Goal: Task Accomplishment & Management: Use online tool/utility

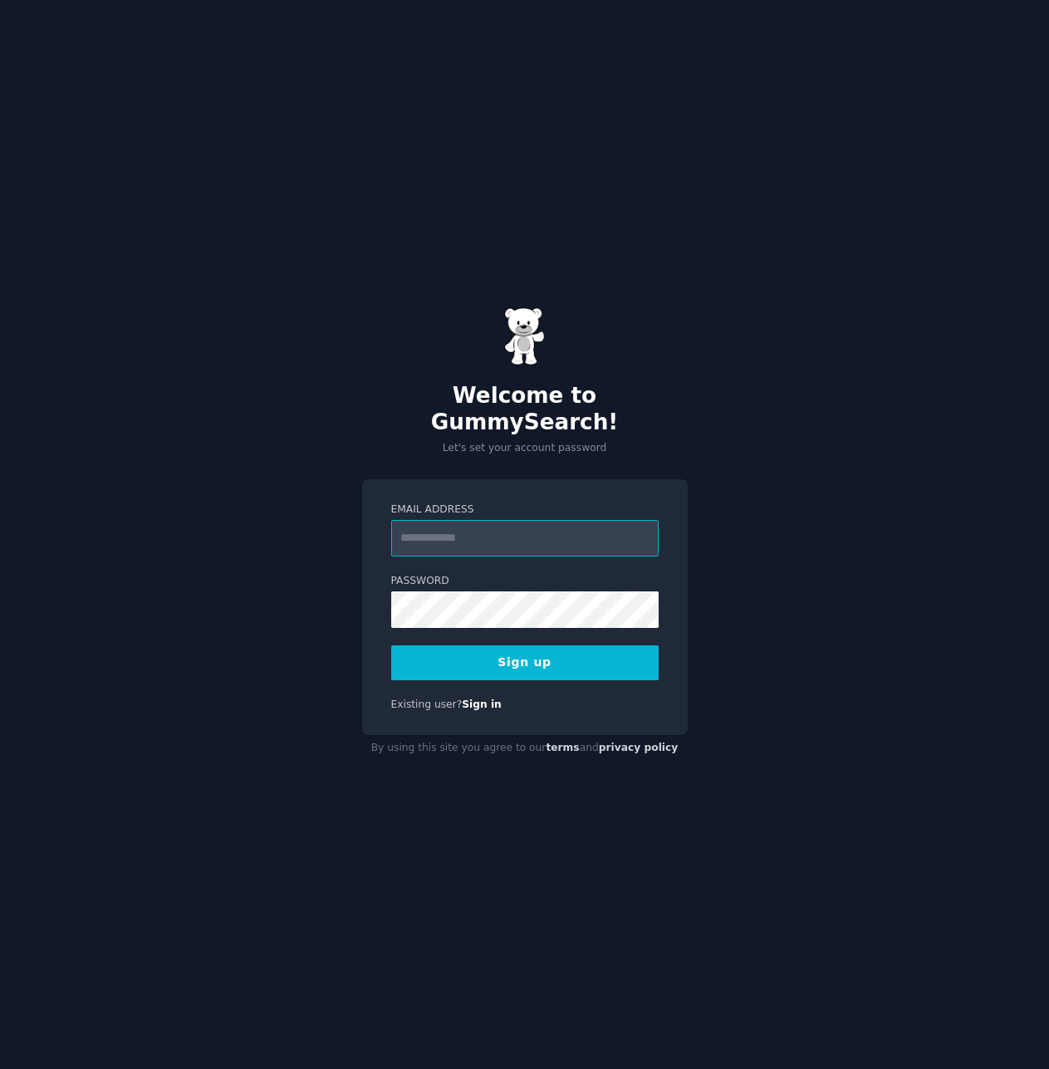
click at [513, 520] on input "Email Address" at bounding box center [525, 538] width 268 height 37
type input "**********"
click at [0, 1068] on com-1password-button at bounding box center [0, 1069] width 0 height 0
click at [567, 652] on button "Sign up" at bounding box center [525, 663] width 268 height 35
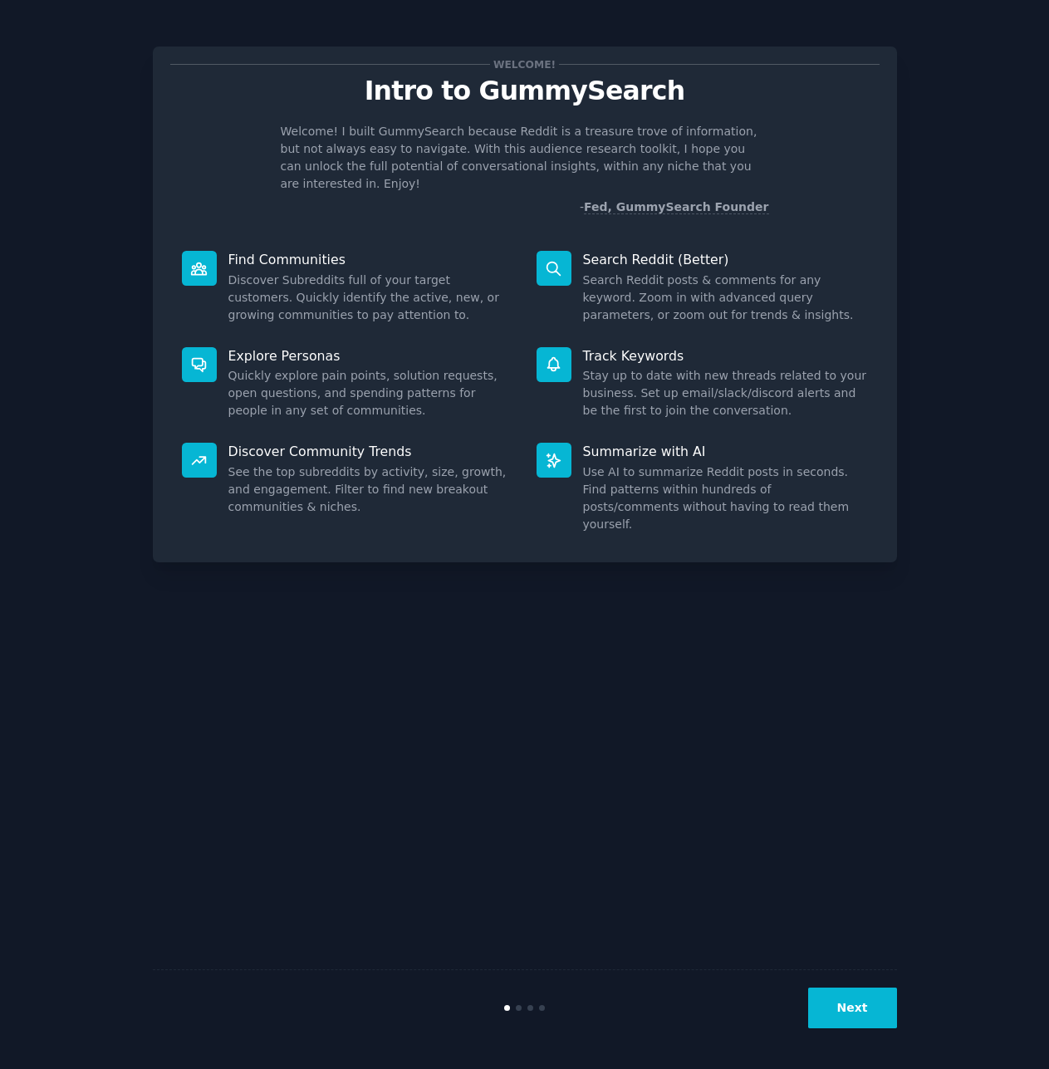
click at [857, 1004] on button "Next" at bounding box center [852, 1008] width 89 height 41
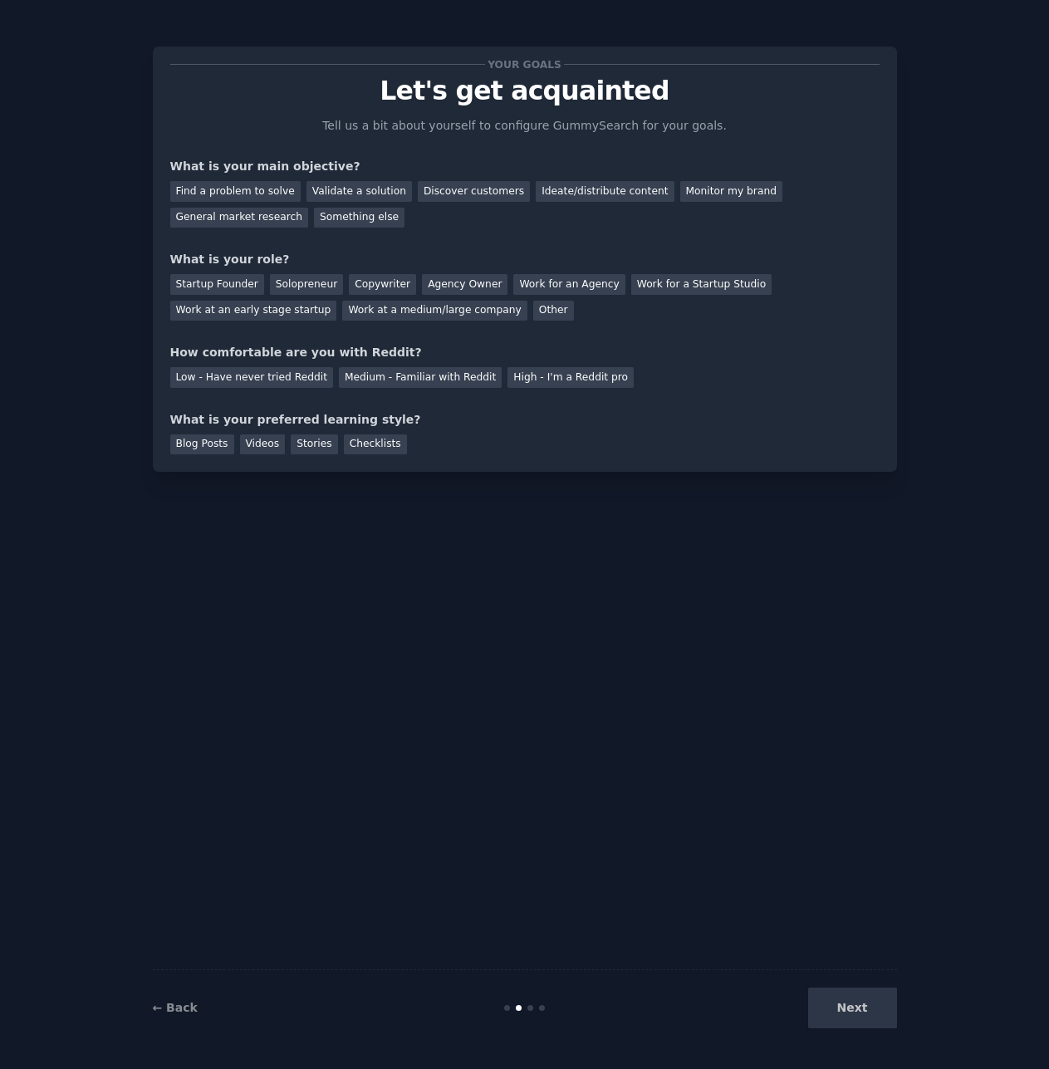
click at [857, 1004] on div "Next" at bounding box center [773, 1008] width 248 height 41
click at [866, 1013] on div "Next" at bounding box center [773, 1008] width 248 height 41
click at [854, 1010] on div "Next" at bounding box center [773, 1008] width 248 height 41
click at [229, 194] on div "Find a problem to solve" at bounding box center [235, 191] width 130 height 21
click at [547, 194] on div "Ideate/distribute content" at bounding box center [605, 191] width 138 height 21
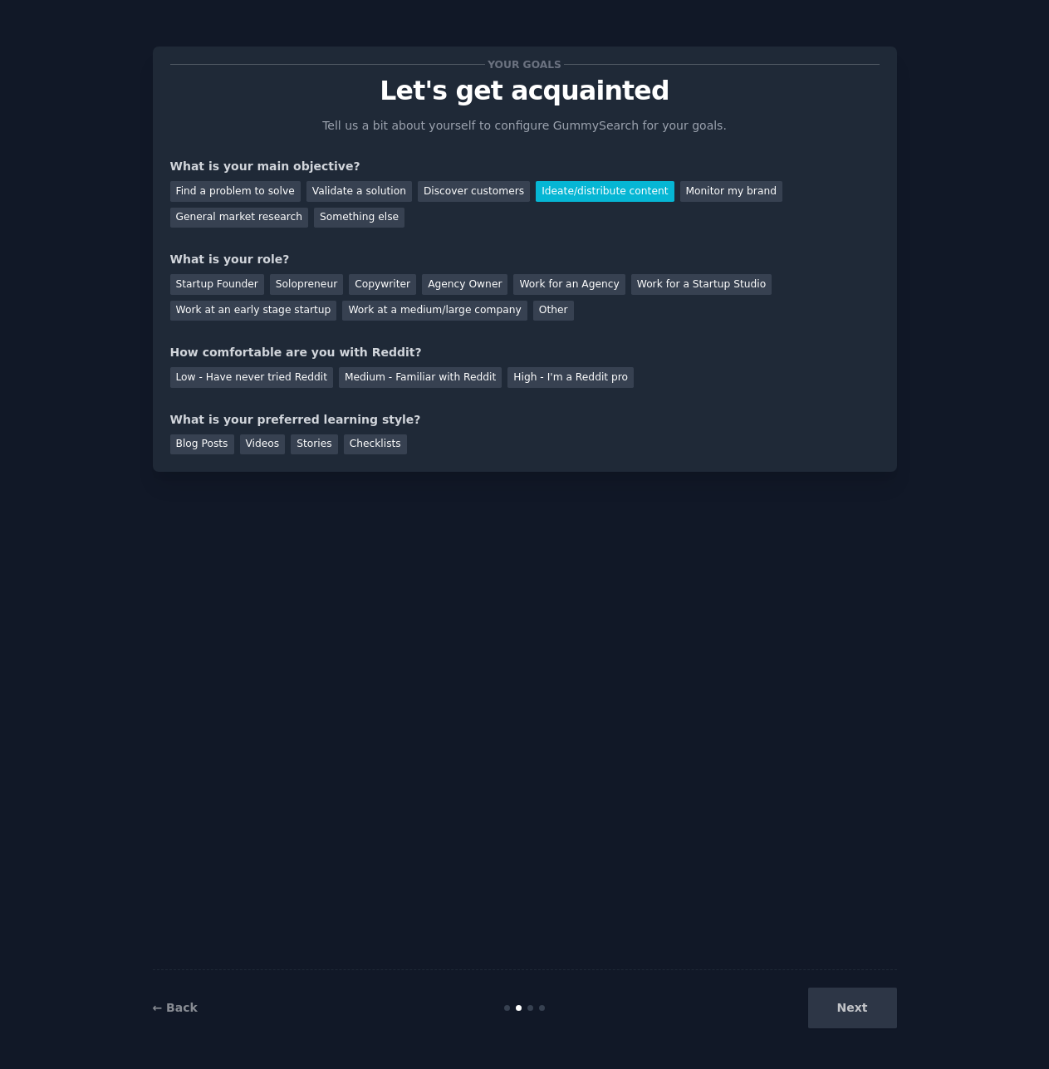
click at [199, 179] on div "Find a problem to solve Validate a solution Discover customers Ideate/distribut…" at bounding box center [525, 201] width 710 height 52
click at [295, 283] on div "Solopreneur" at bounding box center [306, 284] width 73 height 21
click at [409, 383] on div "Medium - Familiar with Reddit" at bounding box center [420, 377] width 163 height 21
click at [367, 448] on div "Checklists" at bounding box center [375, 445] width 63 height 21
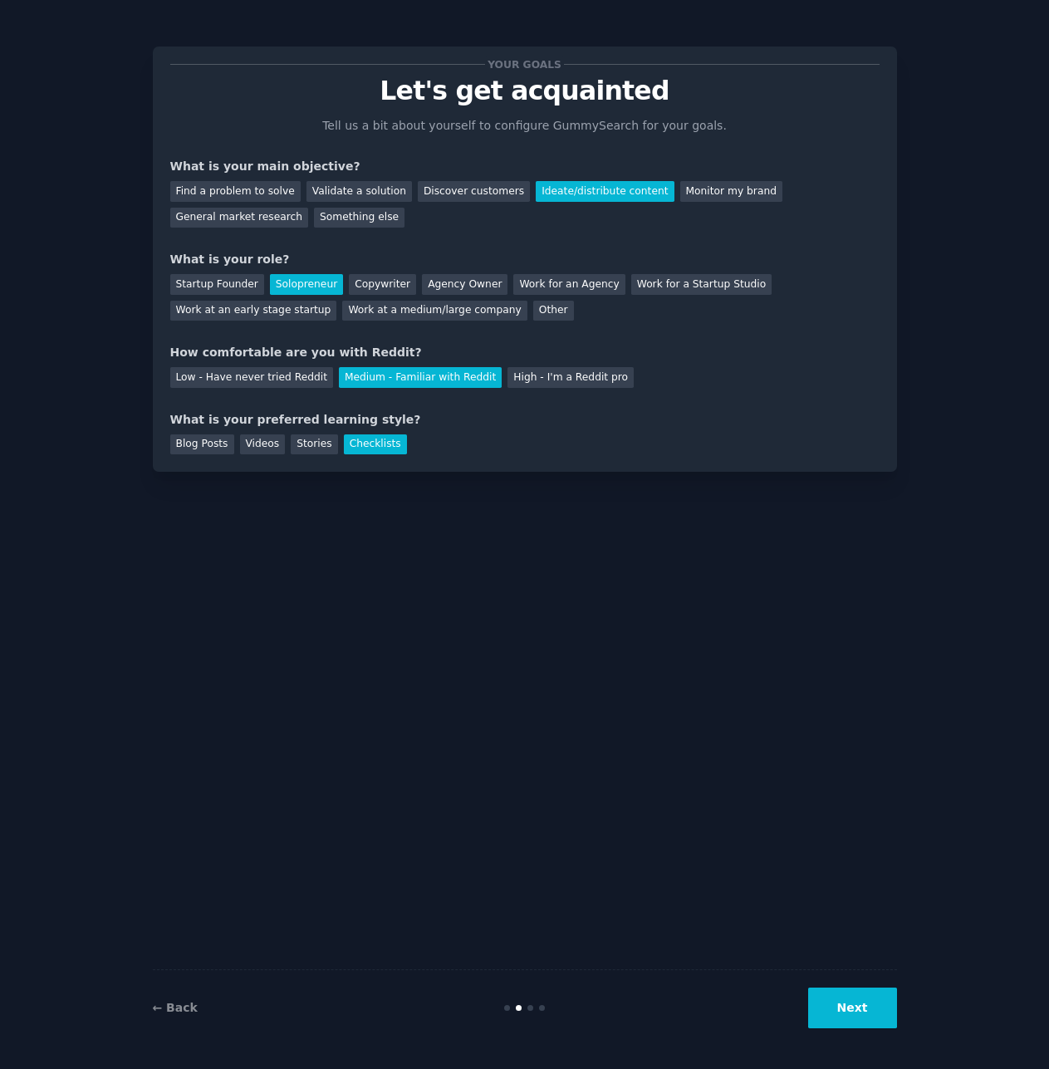
click at [849, 999] on button "Next" at bounding box center [852, 1008] width 89 height 41
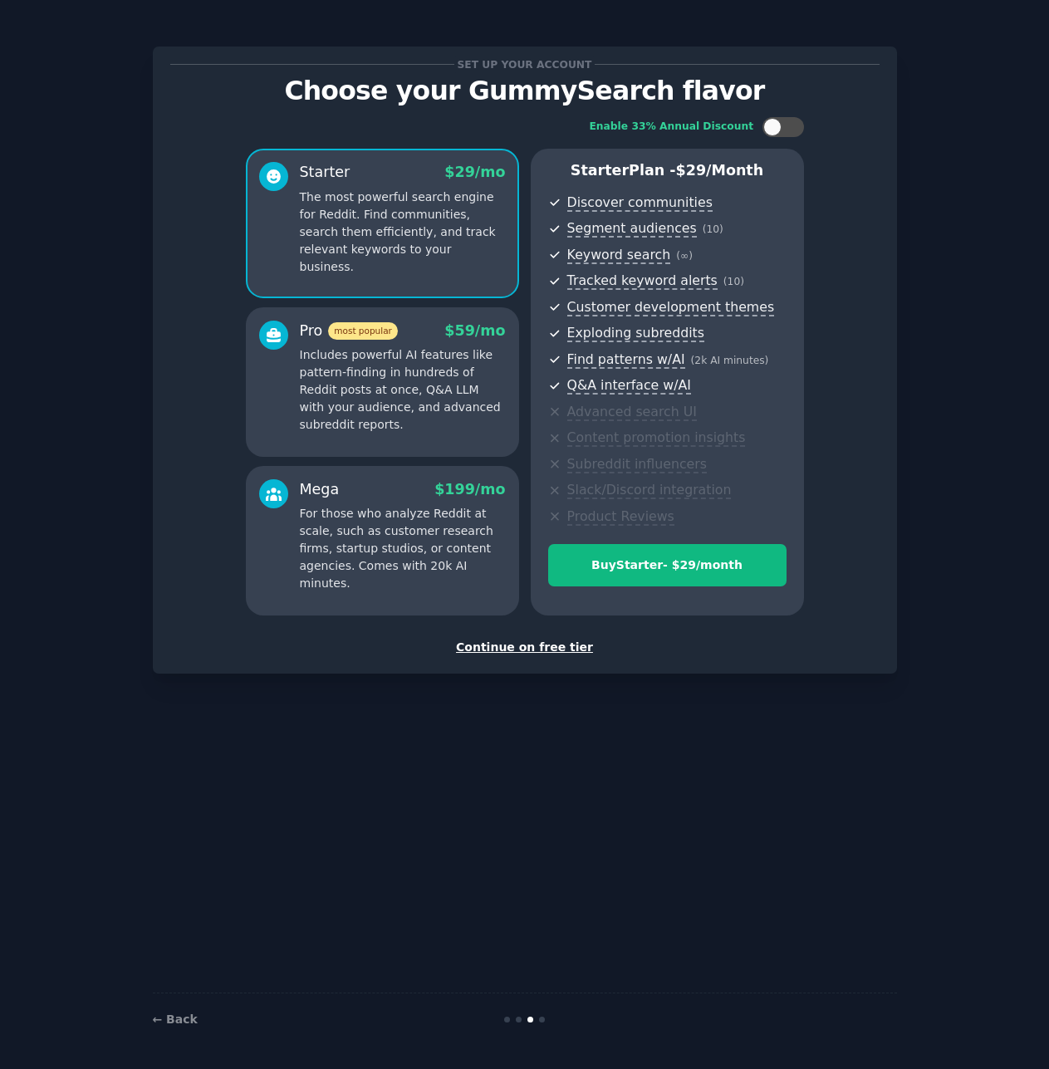
click at [531, 646] on div "Continue on free tier" at bounding box center [525, 647] width 710 height 17
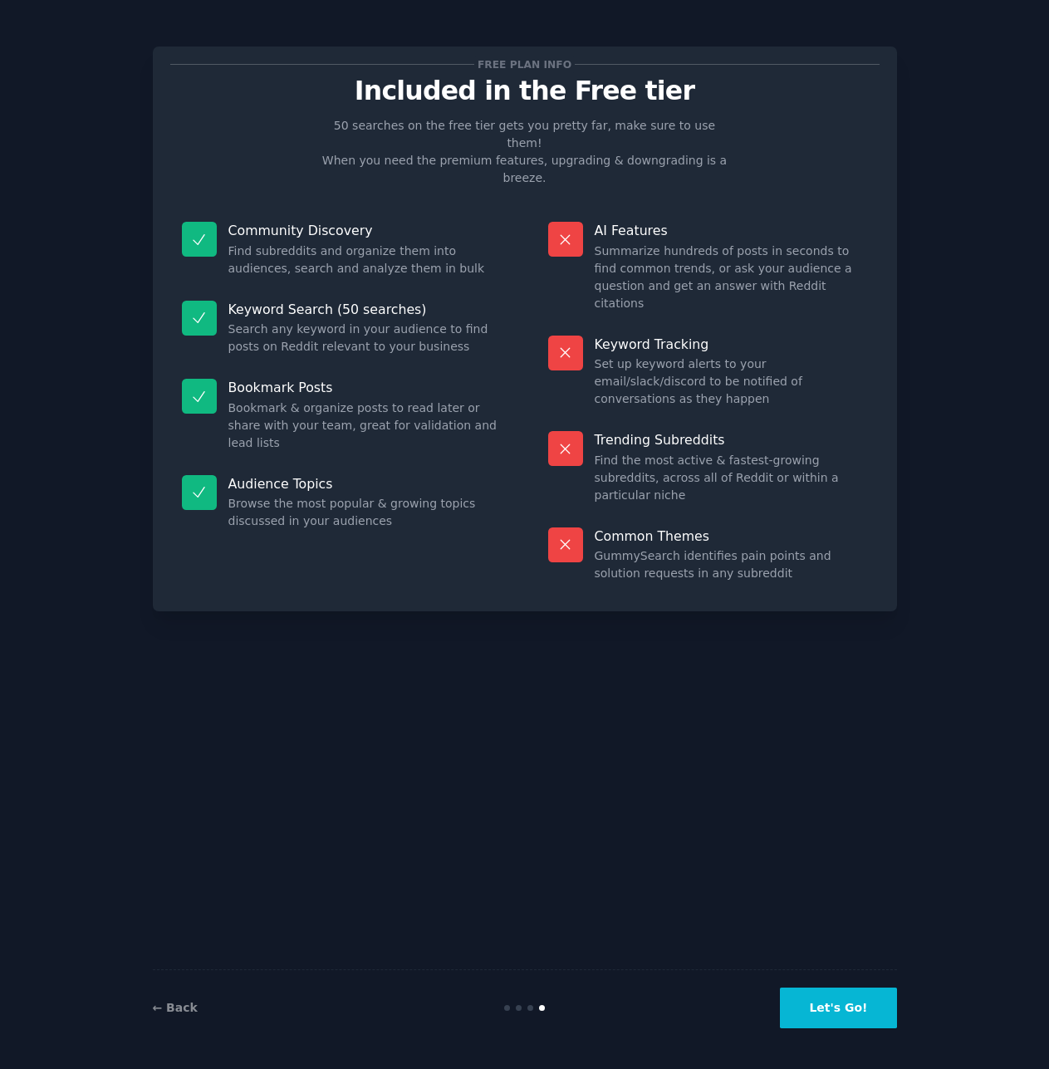
click at [861, 1014] on button "Let's Go!" at bounding box center [838, 1008] width 116 height 41
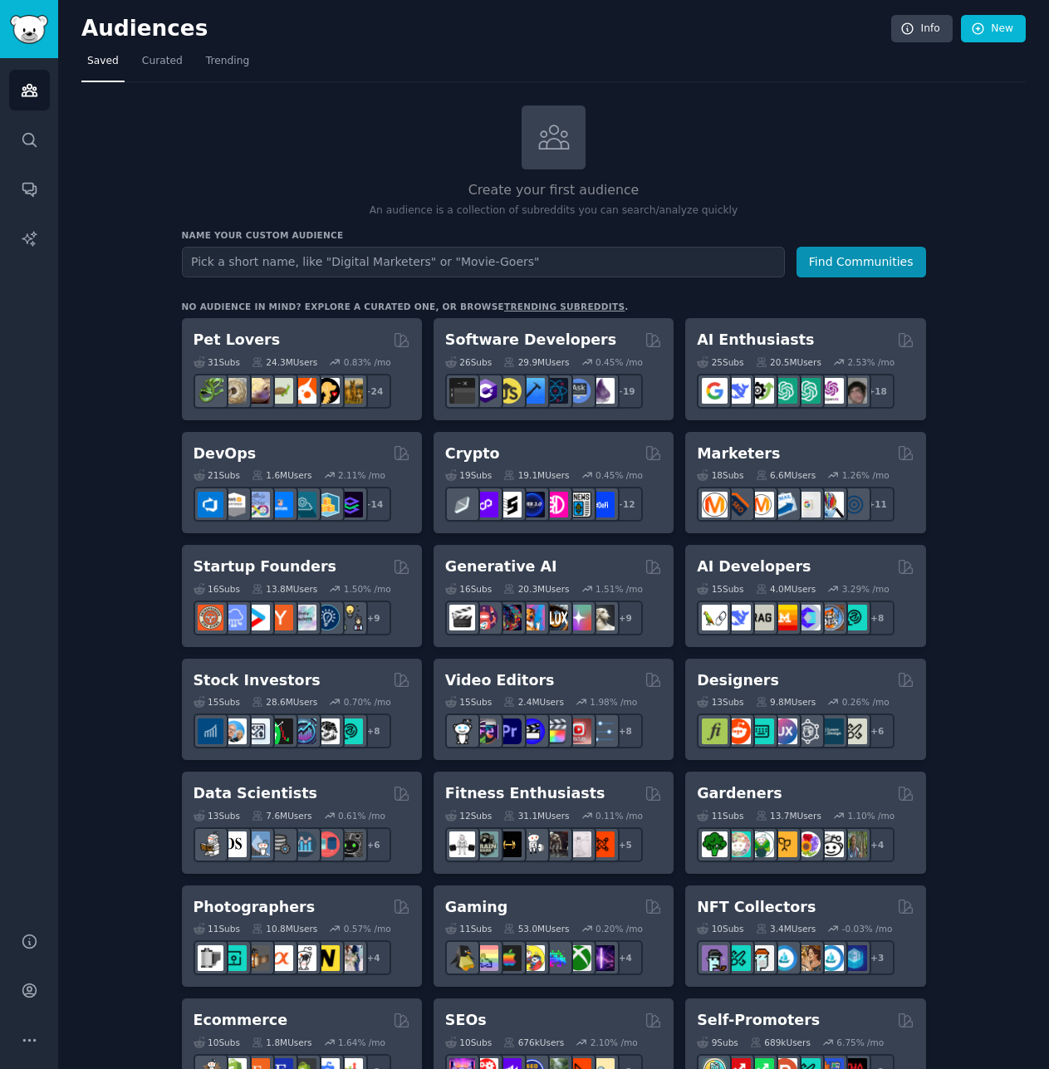
click at [376, 254] on input "text" at bounding box center [483, 262] width 603 height 31
click at [299, 275] on input "text" at bounding box center [483, 262] width 603 height 31
paste input "site:[DOMAIN_NAME] "I hate""
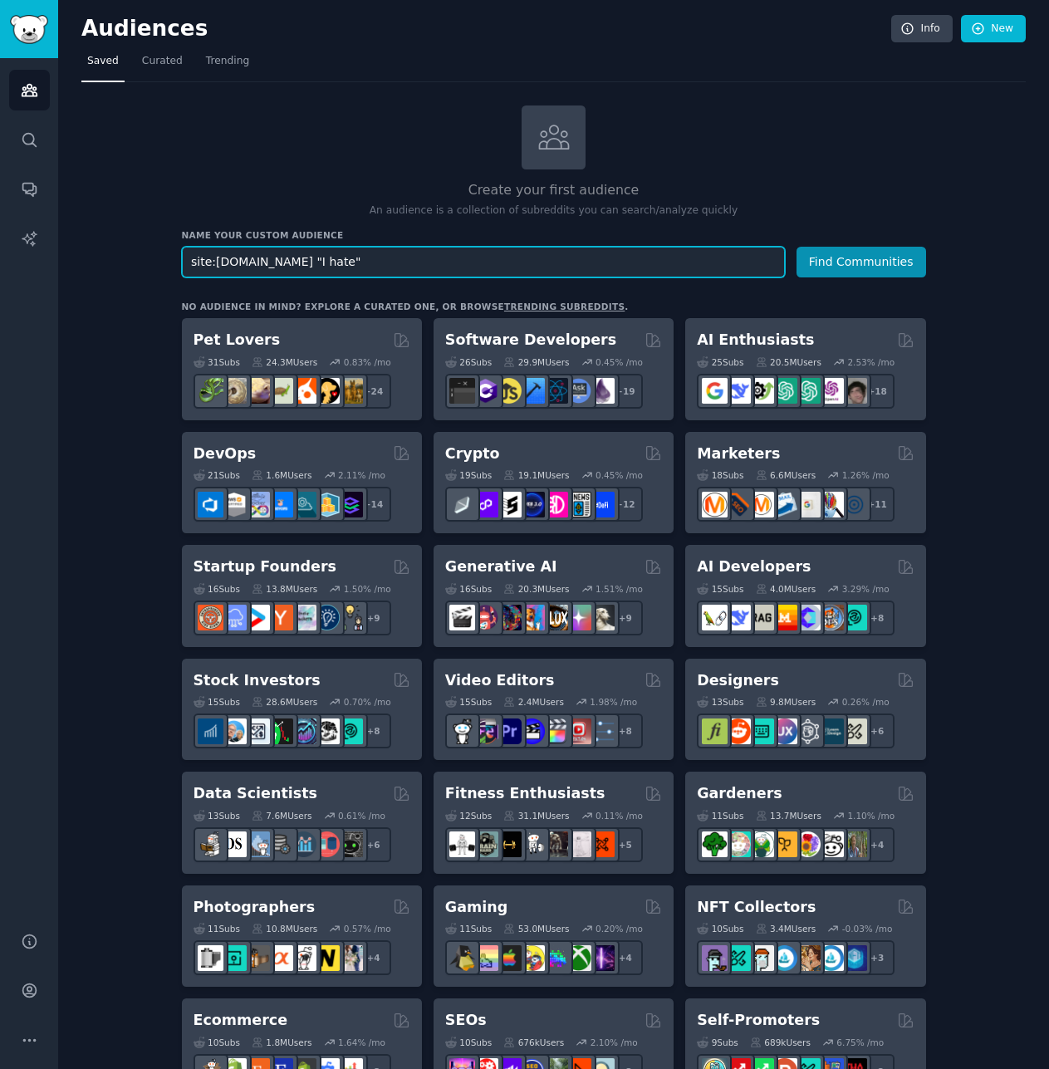
click at [297, 263] on input "site:[DOMAIN_NAME] "I hate"" at bounding box center [483, 262] width 603 height 31
click at [308, 260] on input "site:[DOMAIN_NAME] "I hate"" at bounding box center [483, 262] width 603 height 31
type input "site:[DOMAIN_NAME] "I hate kotlin""
click at [797, 247] on button "Find Communities" at bounding box center [862, 262] width 130 height 31
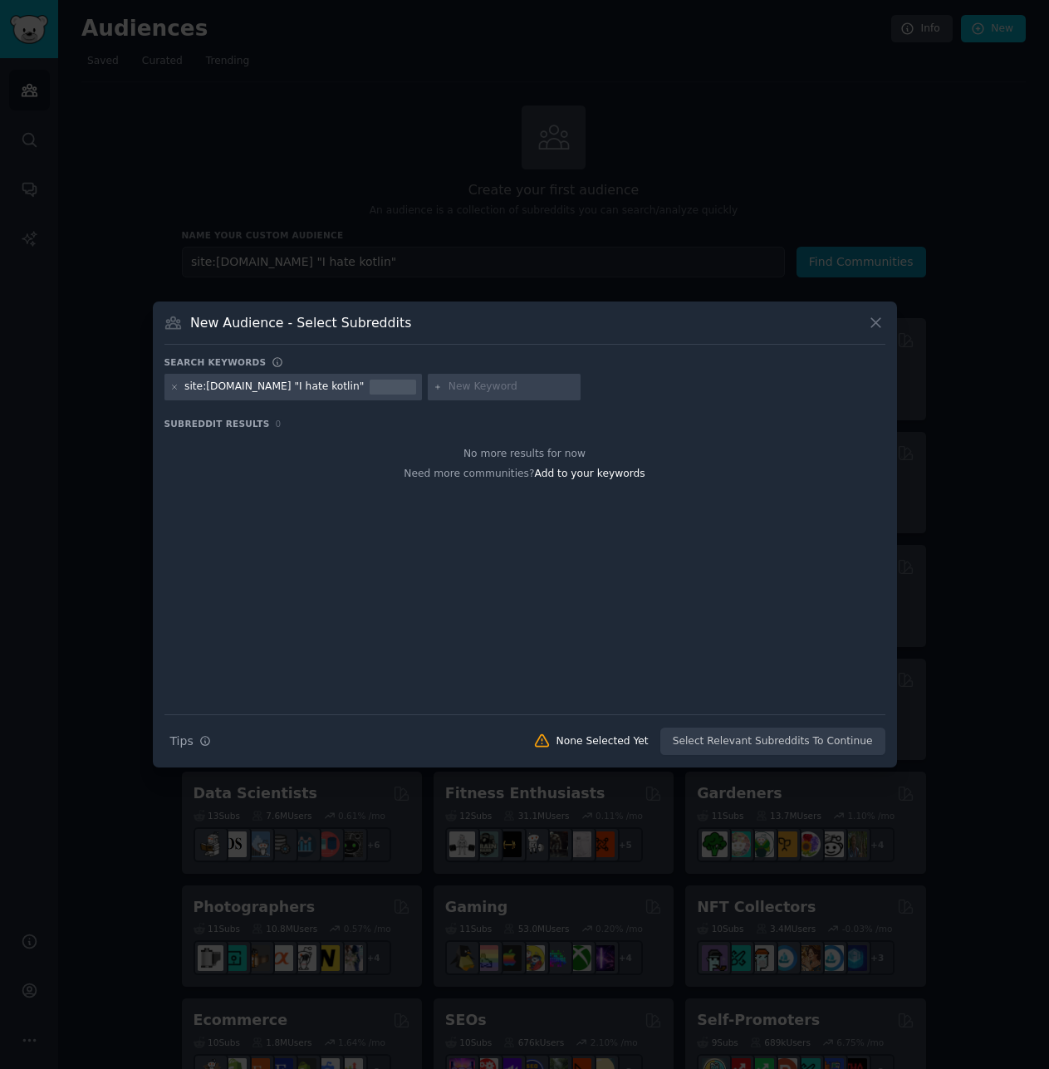
click at [370, 385] on div at bounding box center [393, 387] width 47 height 15
click at [295, 386] on div "site:[DOMAIN_NAME] "I hate kotlin"" at bounding box center [273, 387] width 179 height 15
click at [242, 381] on div "site:[DOMAIN_NAME] "I hate kotlin"" at bounding box center [273, 387] width 179 height 15
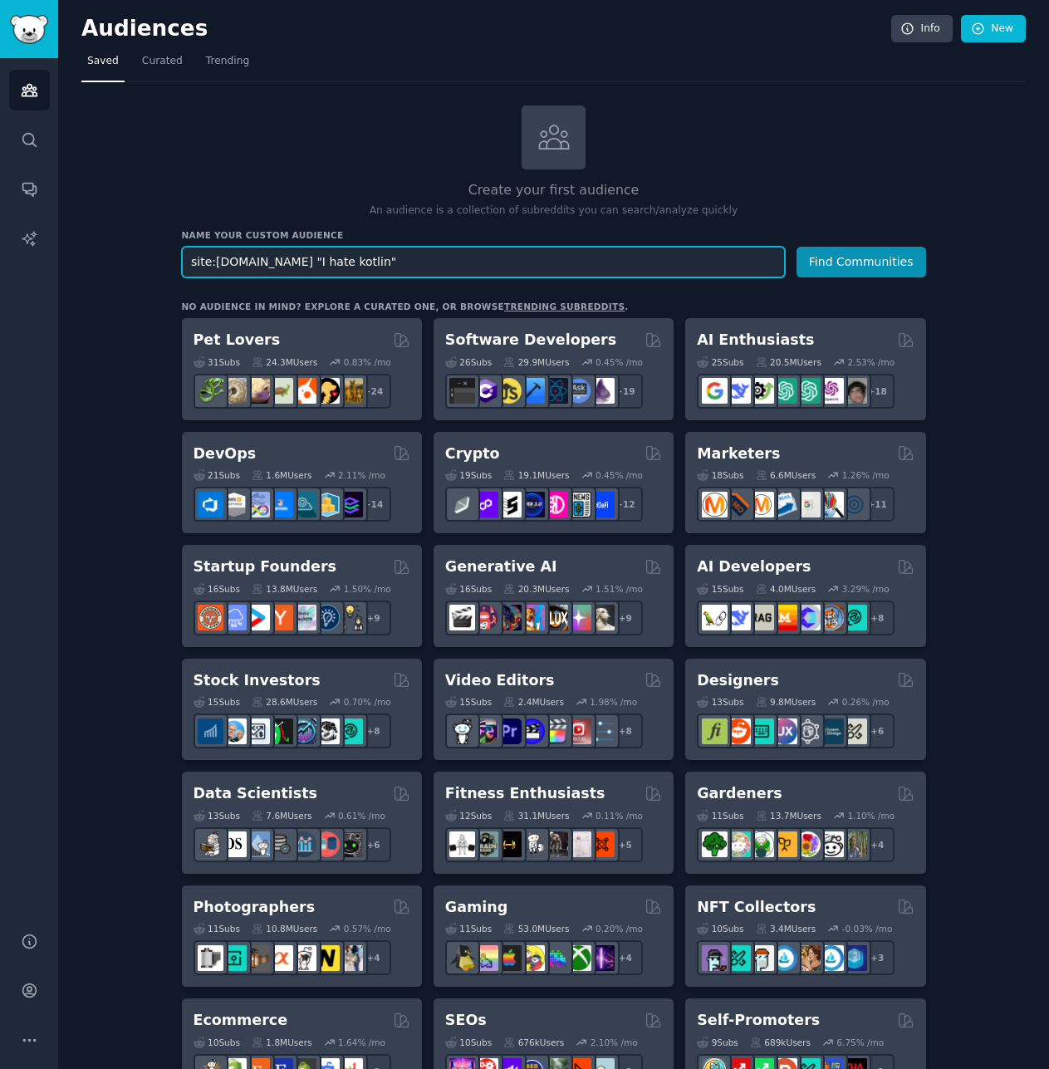
click at [334, 260] on input "site:[DOMAIN_NAME] "I hate kotlin"" at bounding box center [483, 262] width 603 height 31
click at [313, 262] on input "site:[DOMAIN_NAME] "I hate kotlin"" at bounding box center [483, 262] width 603 height 31
click at [797, 247] on button "Find Communities" at bounding box center [862, 262] width 130 height 31
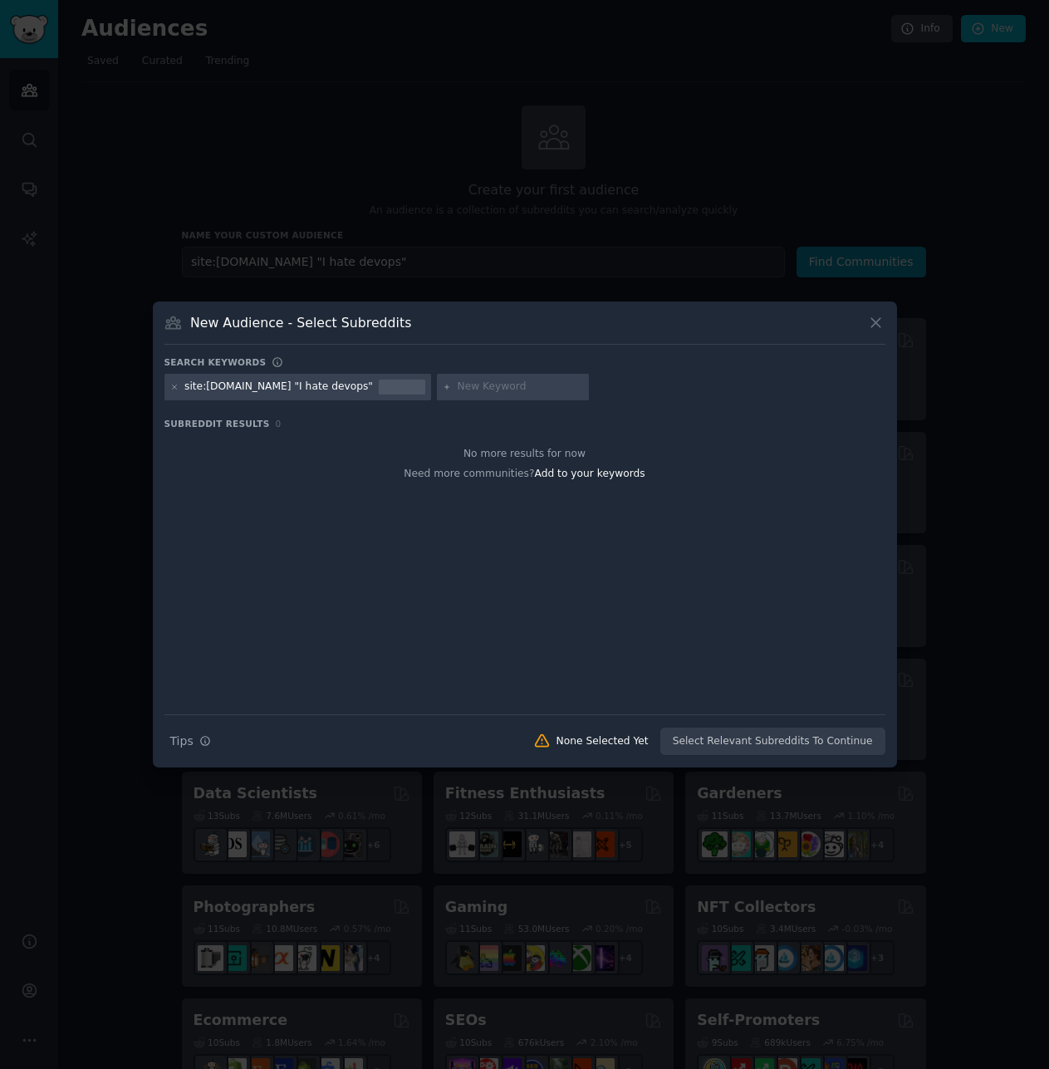
click at [877, 324] on icon at bounding box center [876, 323] width 9 height 9
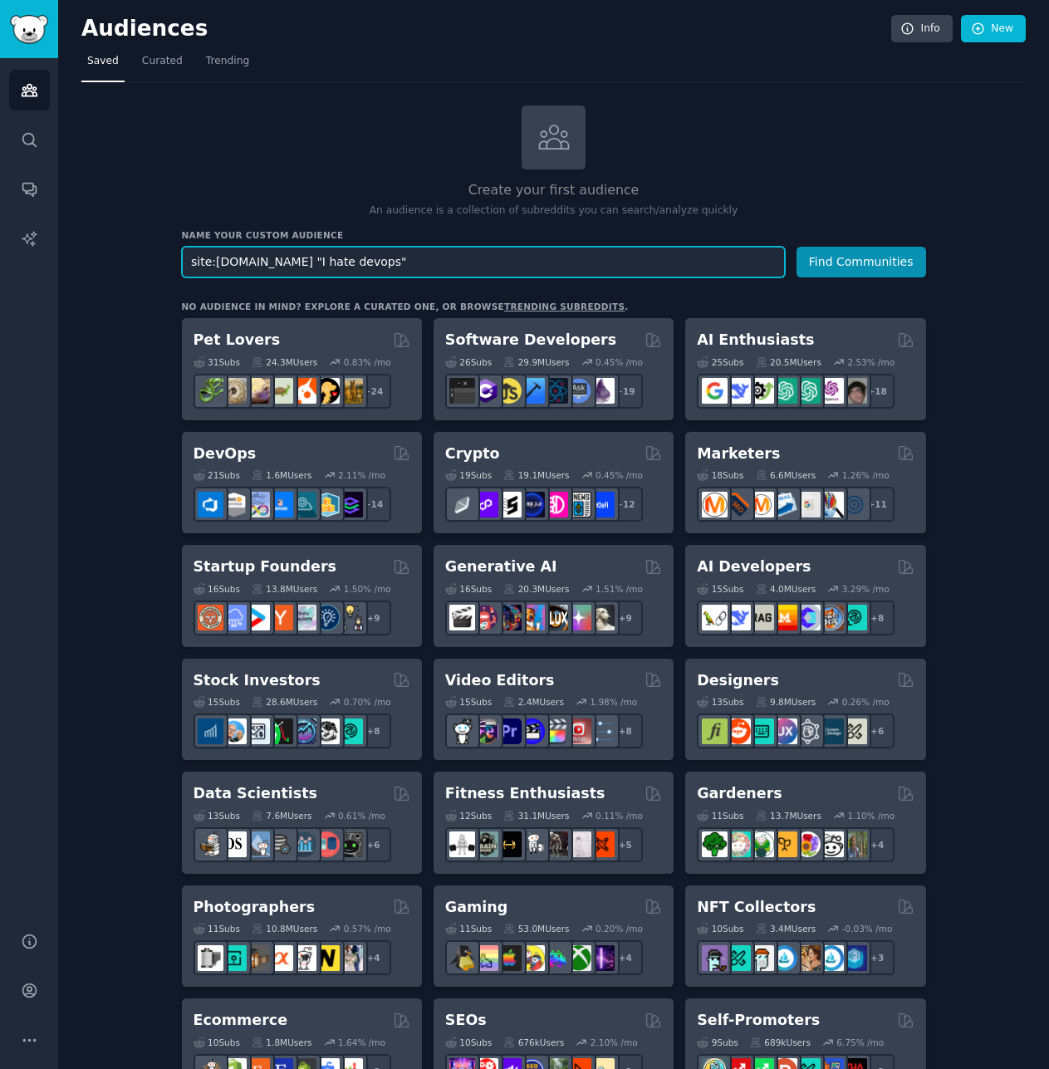
drag, startPoint x: 271, startPoint y: 262, endPoint x: -186, endPoint y: 213, distance: 459.6
click at [0, 213] on html "Audiences Search Conversations AI Reports Help Account More Audiences Info New …" at bounding box center [524, 534] width 1049 height 1069
type input ""I hate devops""
click at [797, 247] on button "Find Communities" at bounding box center [862, 262] width 130 height 31
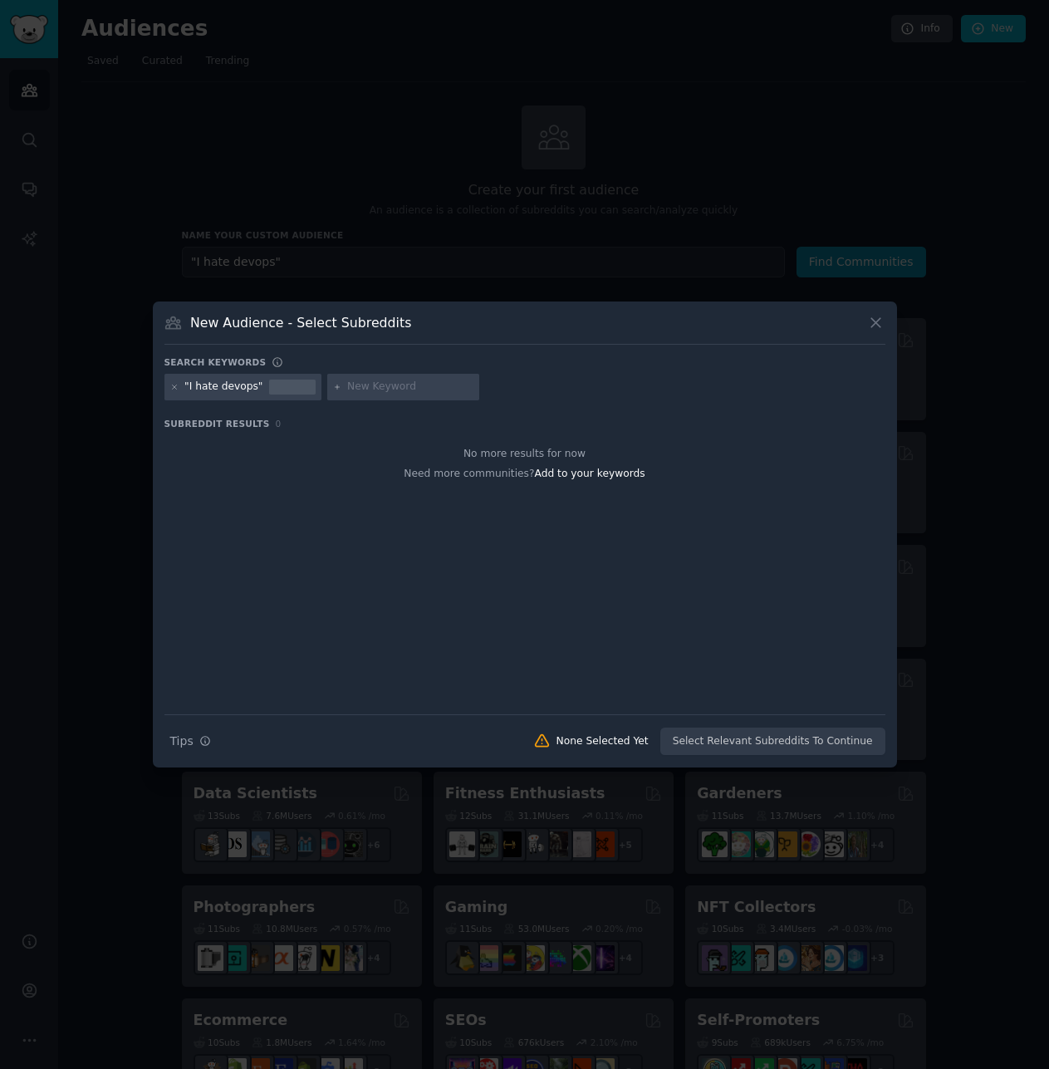
click at [879, 322] on icon at bounding box center [875, 322] width 17 height 17
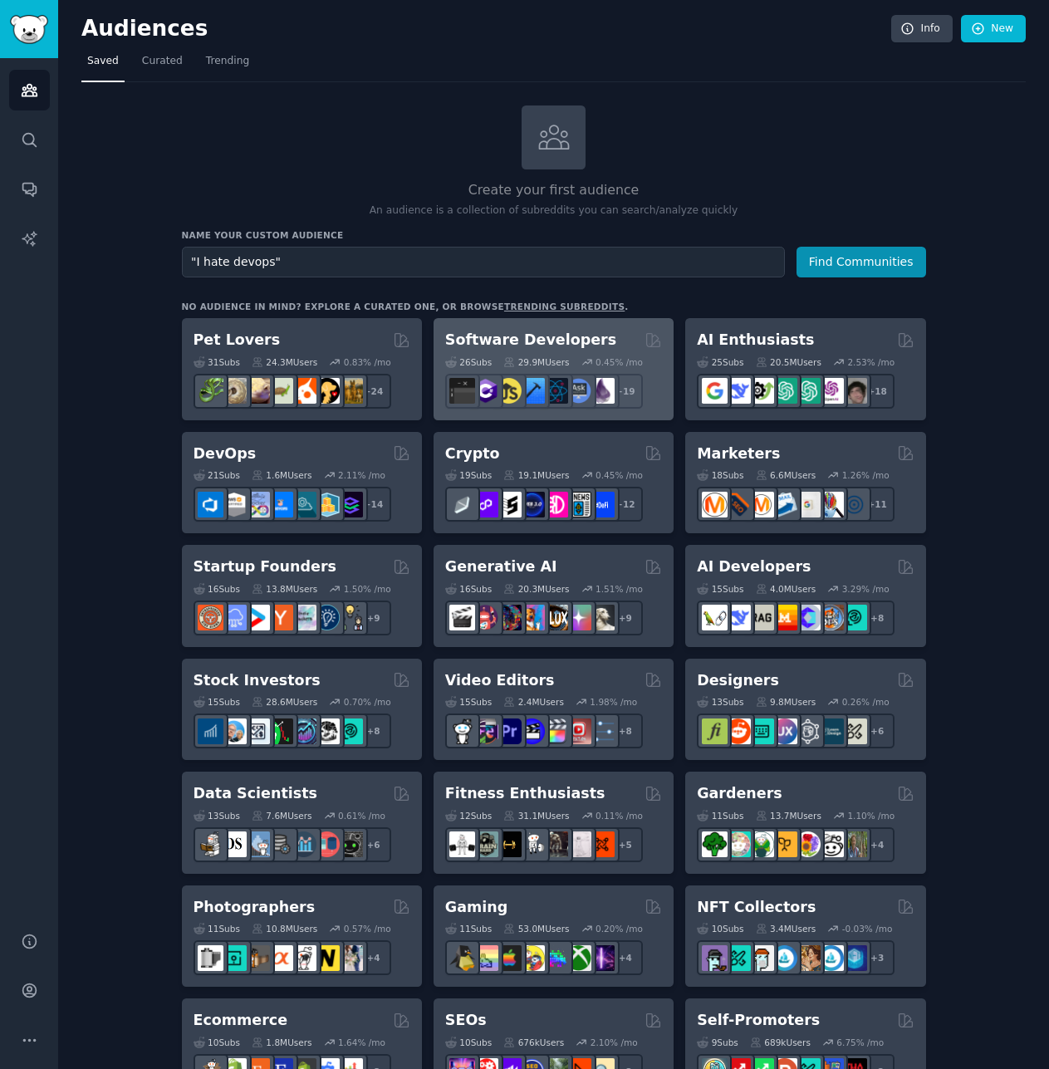
click at [476, 331] on h2 "Software Developers" at bounding box center [530, 340] width 171 height 21
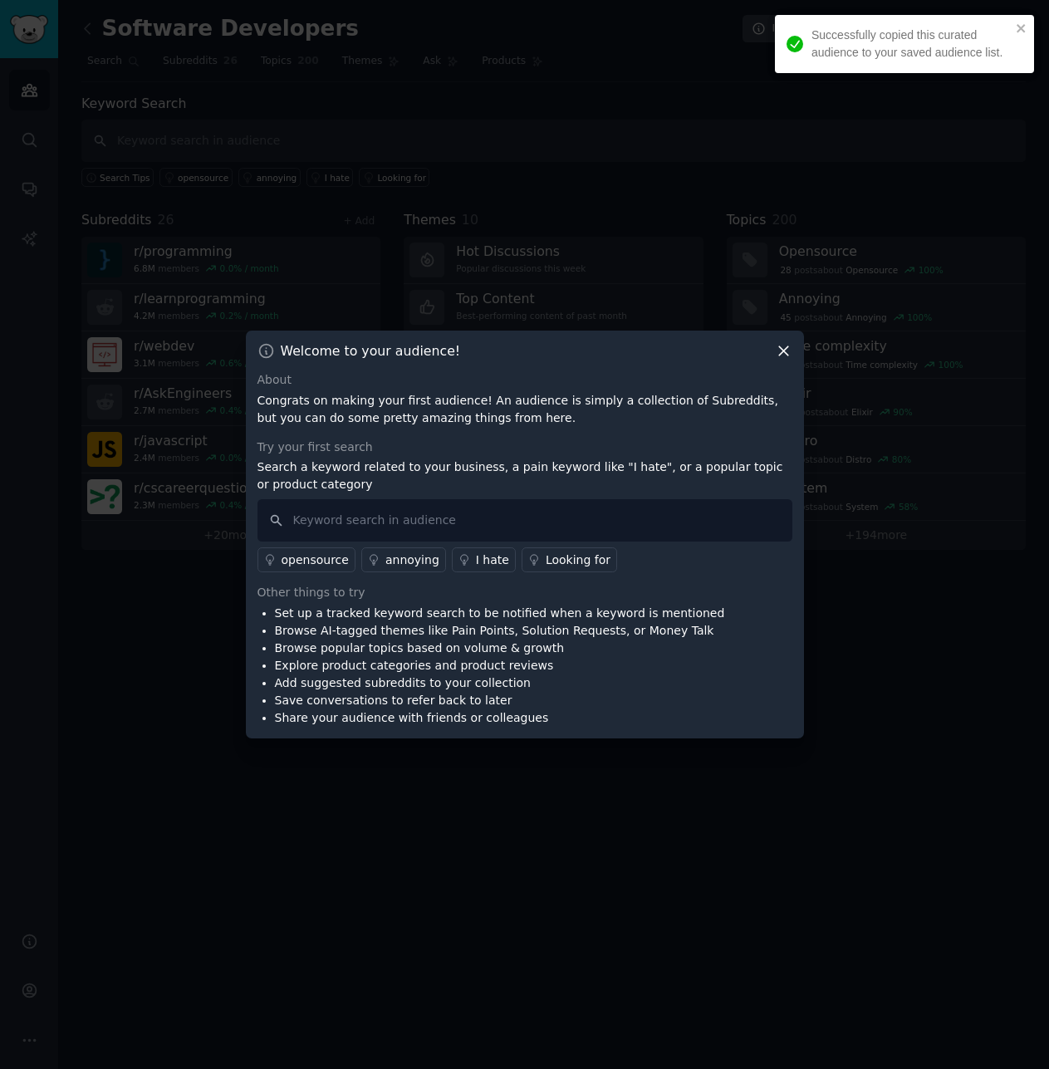
click at [779, 349] on icon at bounding box center [783, 350] width 17 height 17
